Goal: Find specific page/section: Find specific page/section

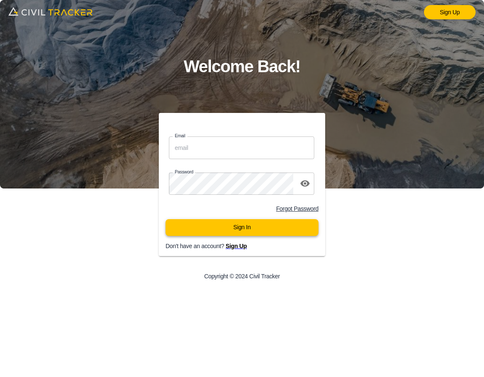
type input "[EMAIL_ADDRESS][DOMAIN_NAME]"
click at [274, 231] on button "Sign In" at bounding box center [241, 227] width 153 height 17
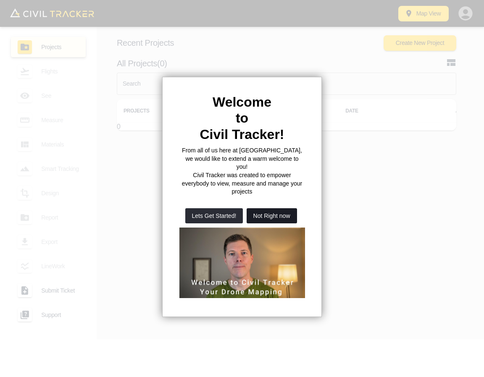
click at [288, 208] on button "Not Right now" at bounding box center [272, 215] width 50 height 15
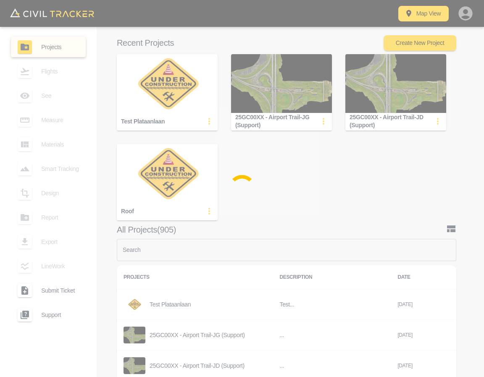
click at [258, 249] on div at bounding box center [242, 188] width 484 height 377
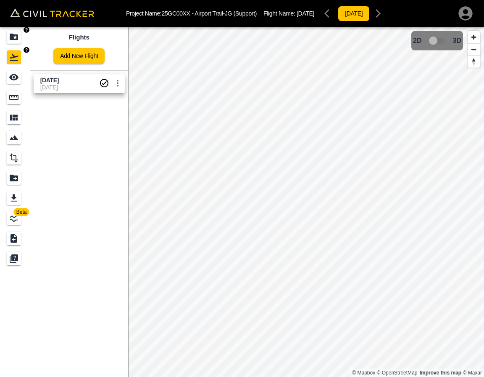
click at [20, 37] on div "Projects" at bounding box center [14, 36] width 14 height 13
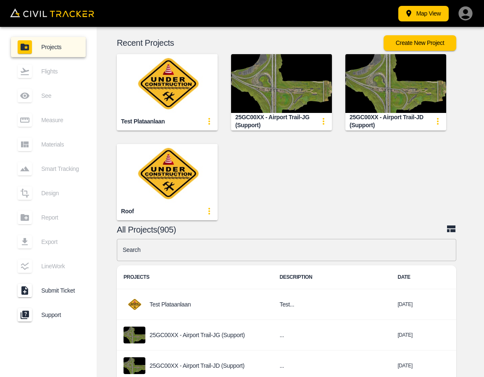
click at [228, 247] on input "text" at bounding box center [286, 250] width 339 height 22
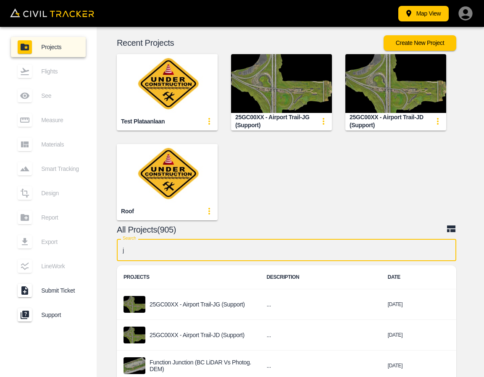
type input "jg"
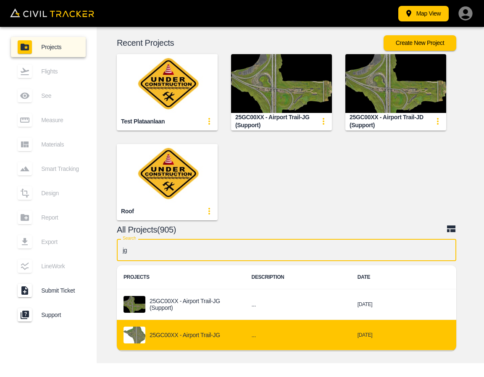
click at [207, 334] on p "25GC00XX - Airport Trail-JG" at bounding box center [185, 335] width 71 height 7
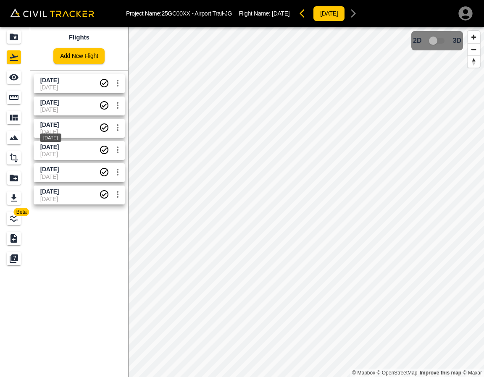
click at [62, 131] on div "[DATE]" at bounding box center [50, 135] width 23 height 15
click at [23, 85] on link at bounding box center [15, 77] width 30 height 20
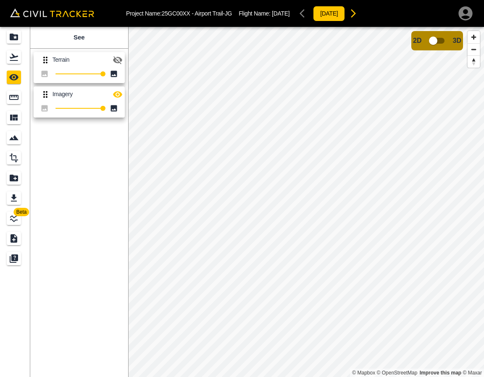
click at [115, 56] on icon "button" at bounding box center [118, 60] width 10 height 10
click at [119, 95] on icon "button" at bounding box center [118, 94] width 10 height 10
click at [22, 63] on div "Flights" at bounding box center [15, 56] width 17 height 13
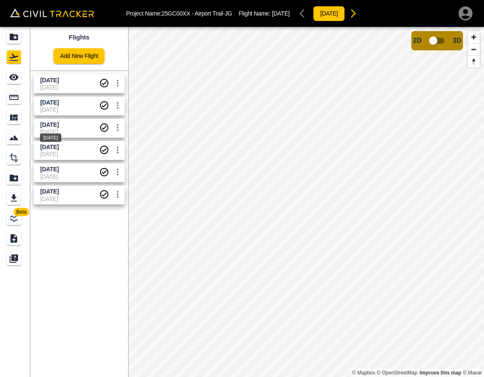
click at [58, 128] on div "[DATE]" at bounding box center [50, 135] width 23 height 15
click at [23, 77] on div "See" at bounding box center [15, 77] width 17 height 13
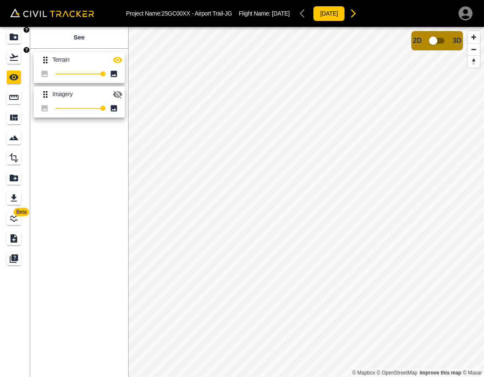
click at [13, 40] on icon "Projects" at bounding box center [14, 37] width 8 height 7
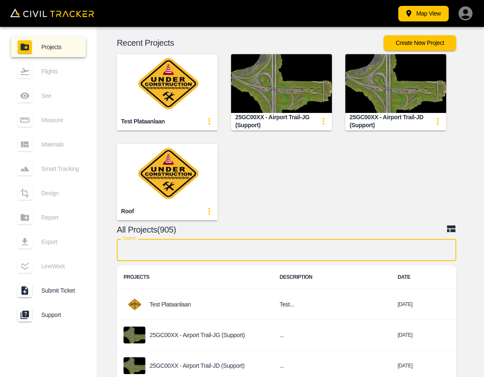
click at [260, 254] on input "text" at bounding box center [286, 250] width 339 height 22
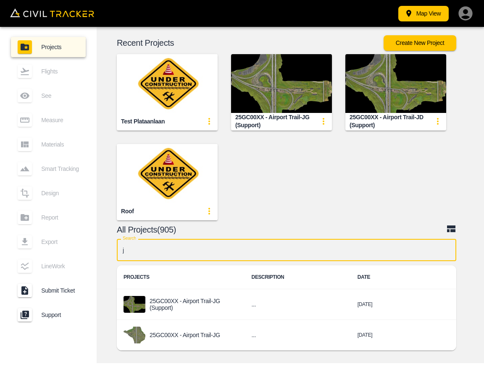
type input "jg"
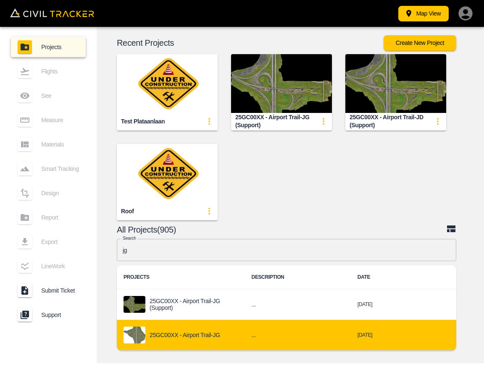
click at [204, 332] on p "25GC00XX - Airport Trail-JG" at bounding box center [185, 335] width 71 height 7
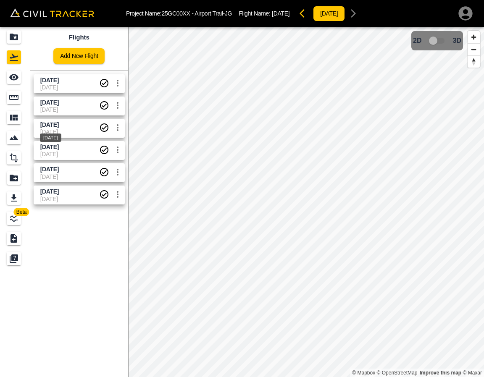
click at [55, 123] on span "[DATE]" at bounding box center [49, 124] width 18 height 7
click at [24, 79] on link at bounding box center [15, 77] width 30 height 20
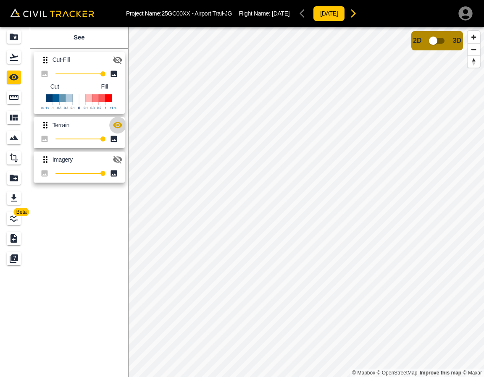
click at [110, 128] on button "button" at bounding box center [117, 125] width 17 height 17
click at [117, 63] on icon "button" at bounding box center [117, 60] width 9 height 8
click at [8, 59] on div "Flights" at bounding box center [14, 56] width 14 height 13
